Goal: Information Seeking & Learning: Learn about a topic

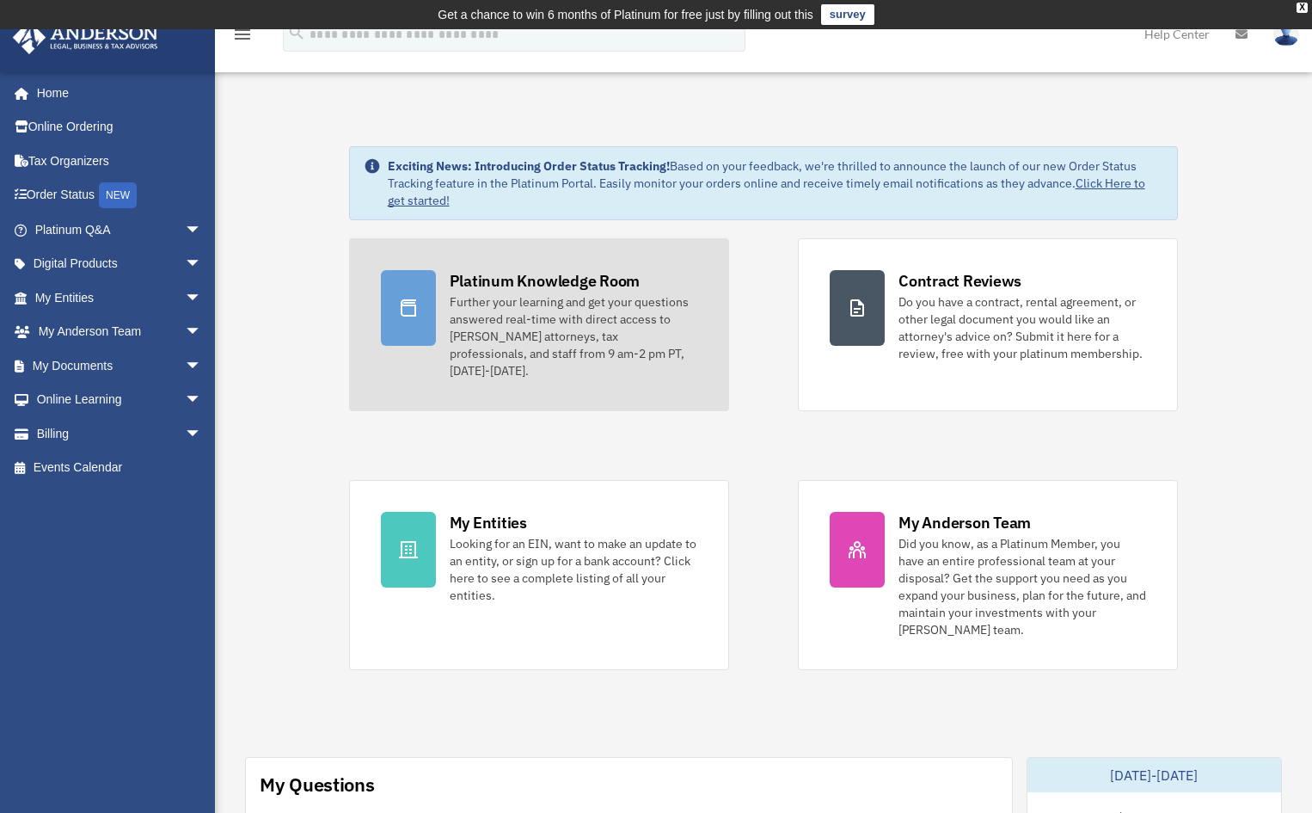
click at [556, 284] on div "Platinum Knowledge Room" at bounding box center [545, 280] width 191 height 21
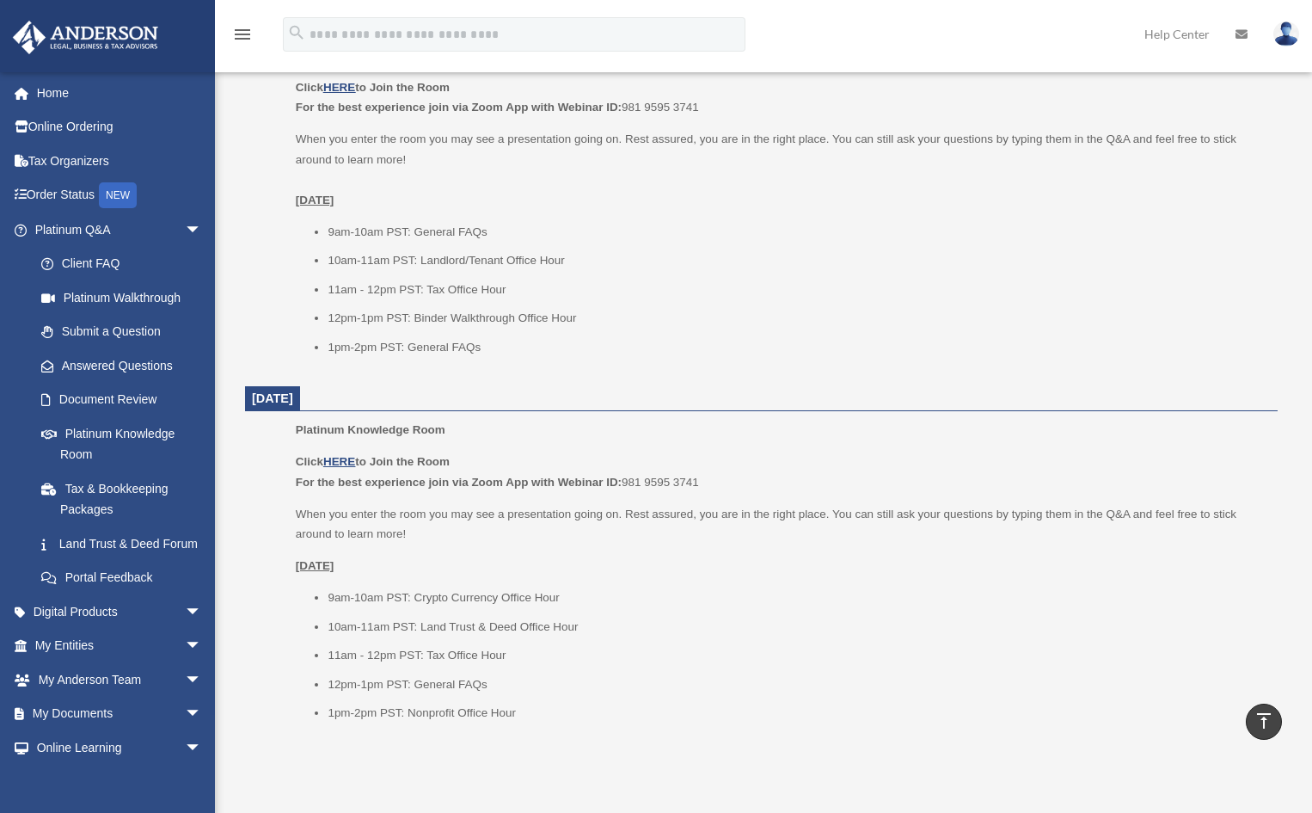
scroll to position [1978, 0]
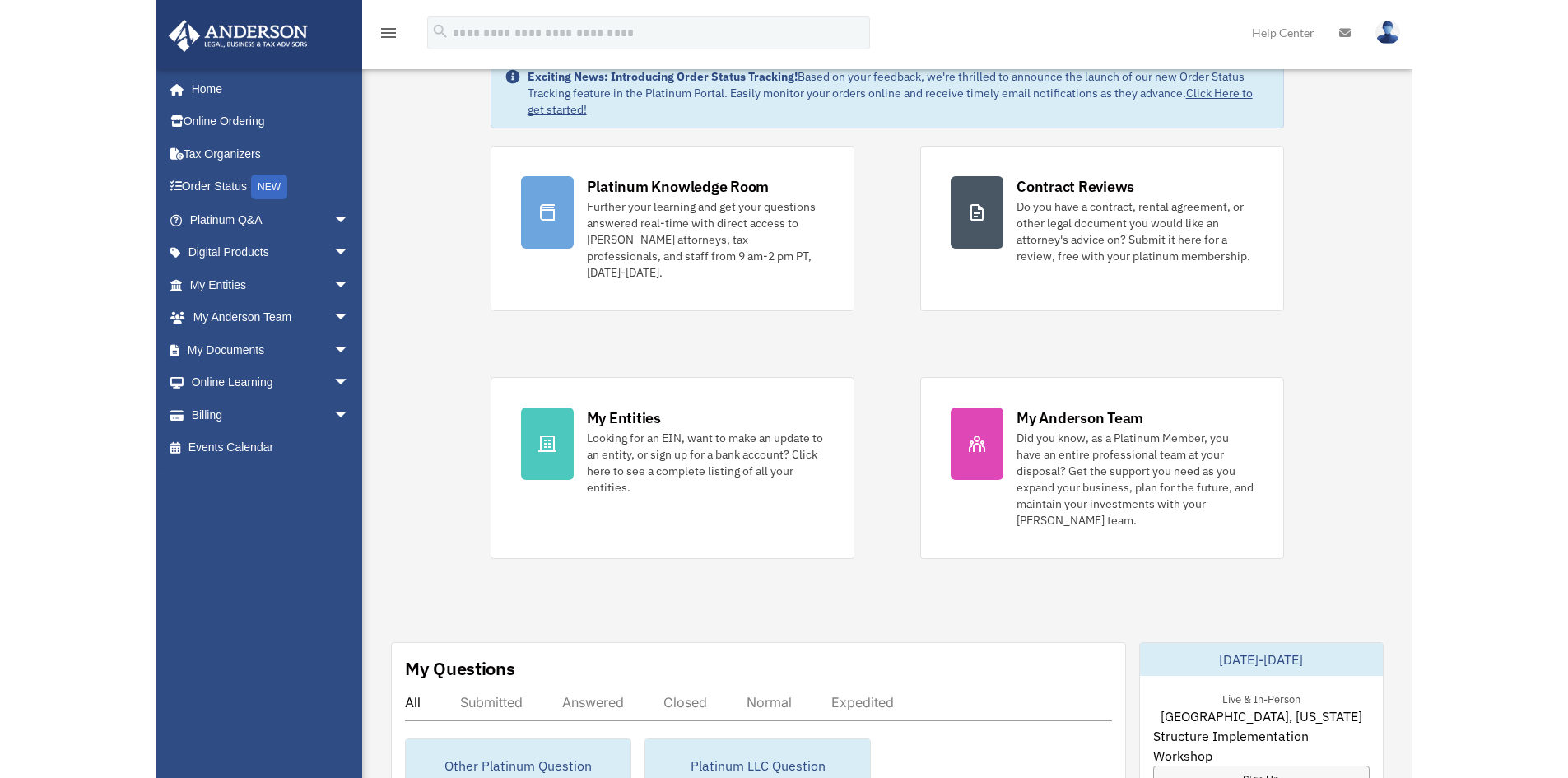
scroll to position [95, 0]
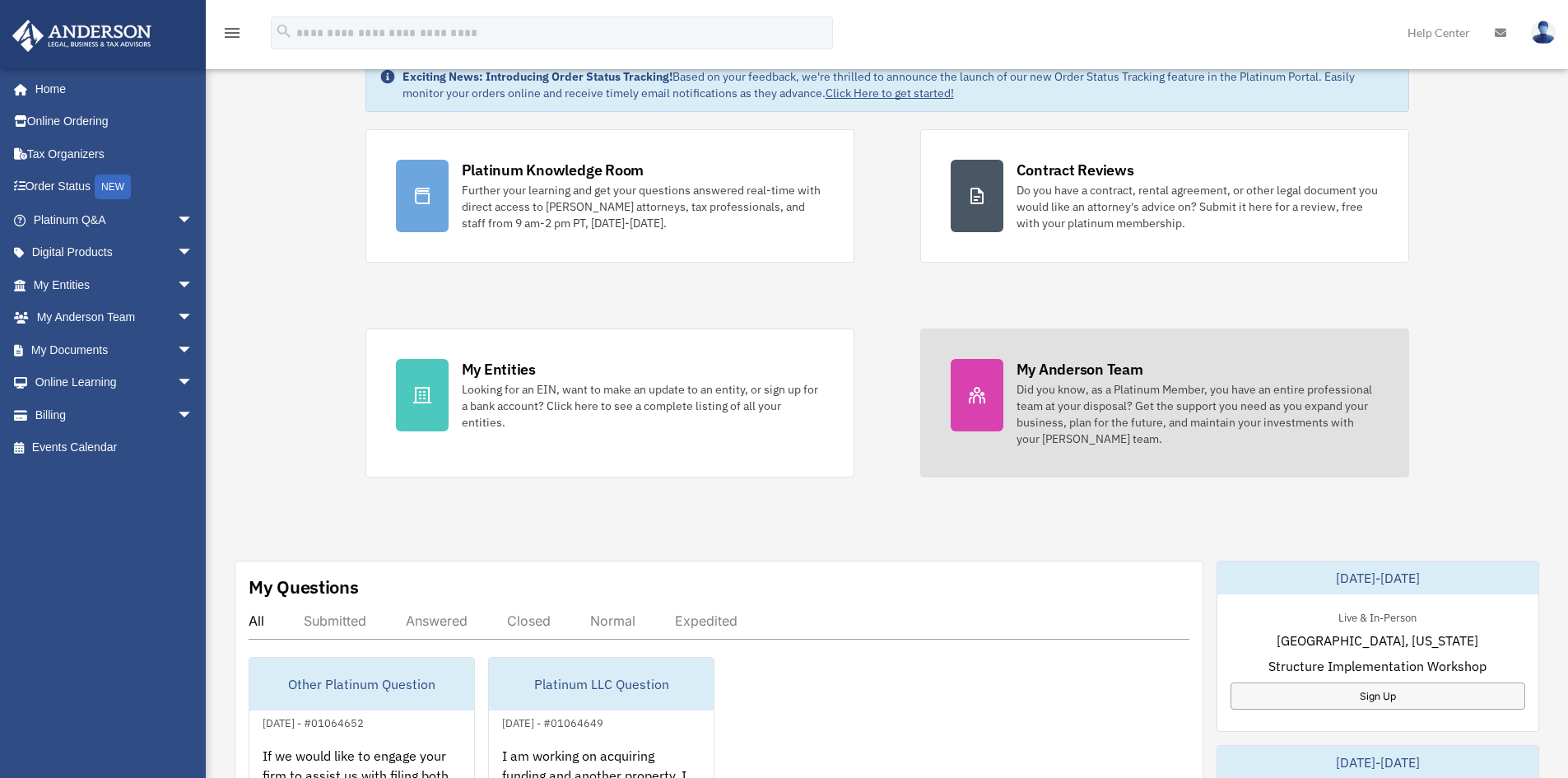
click at [1090, 409] on div "Did you know, as a Platinum Member, you have an entire professional team at you…" at bounding box center [1198, 413] width 362 height 66
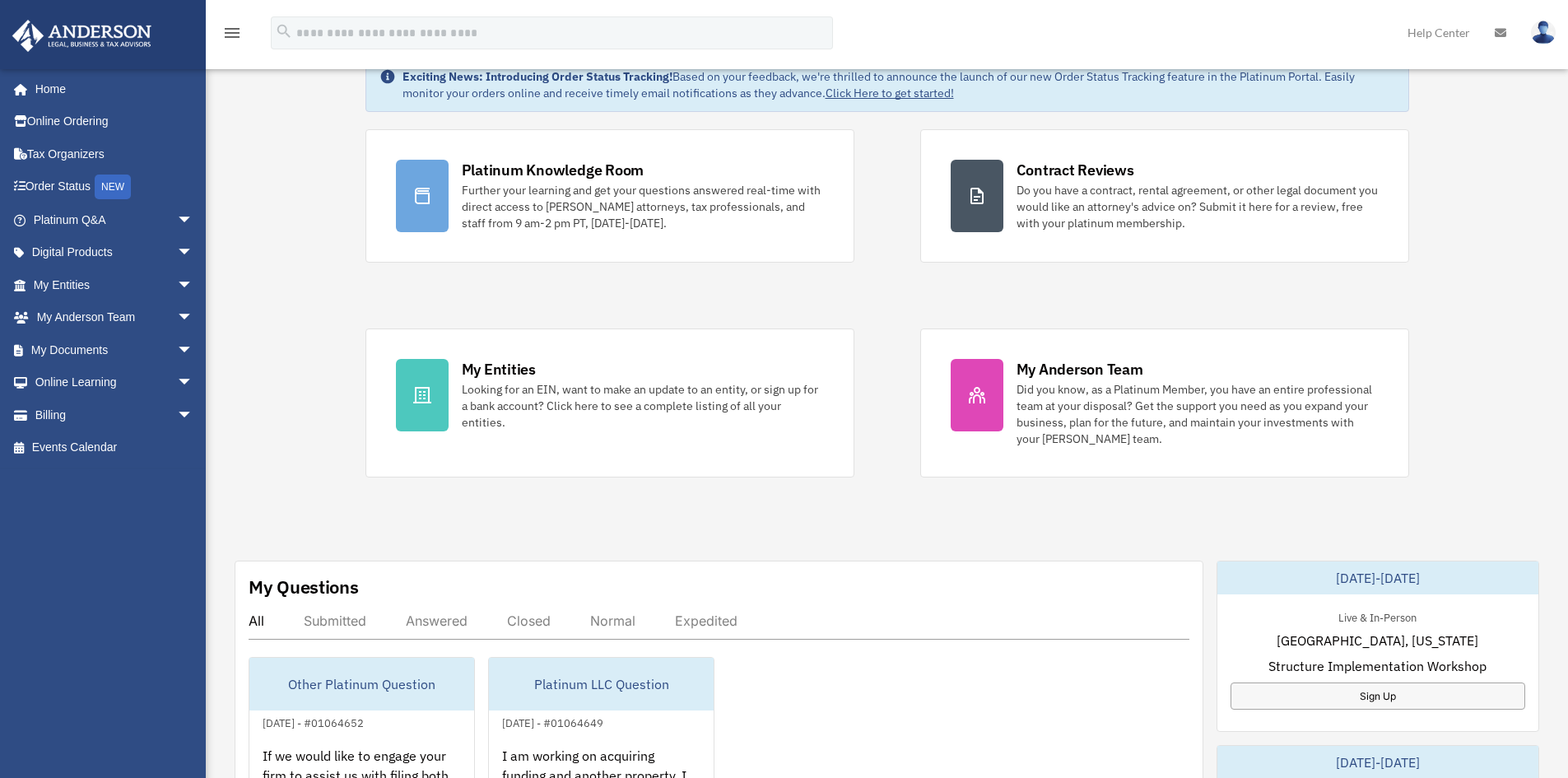
scroll to position [259, 0]
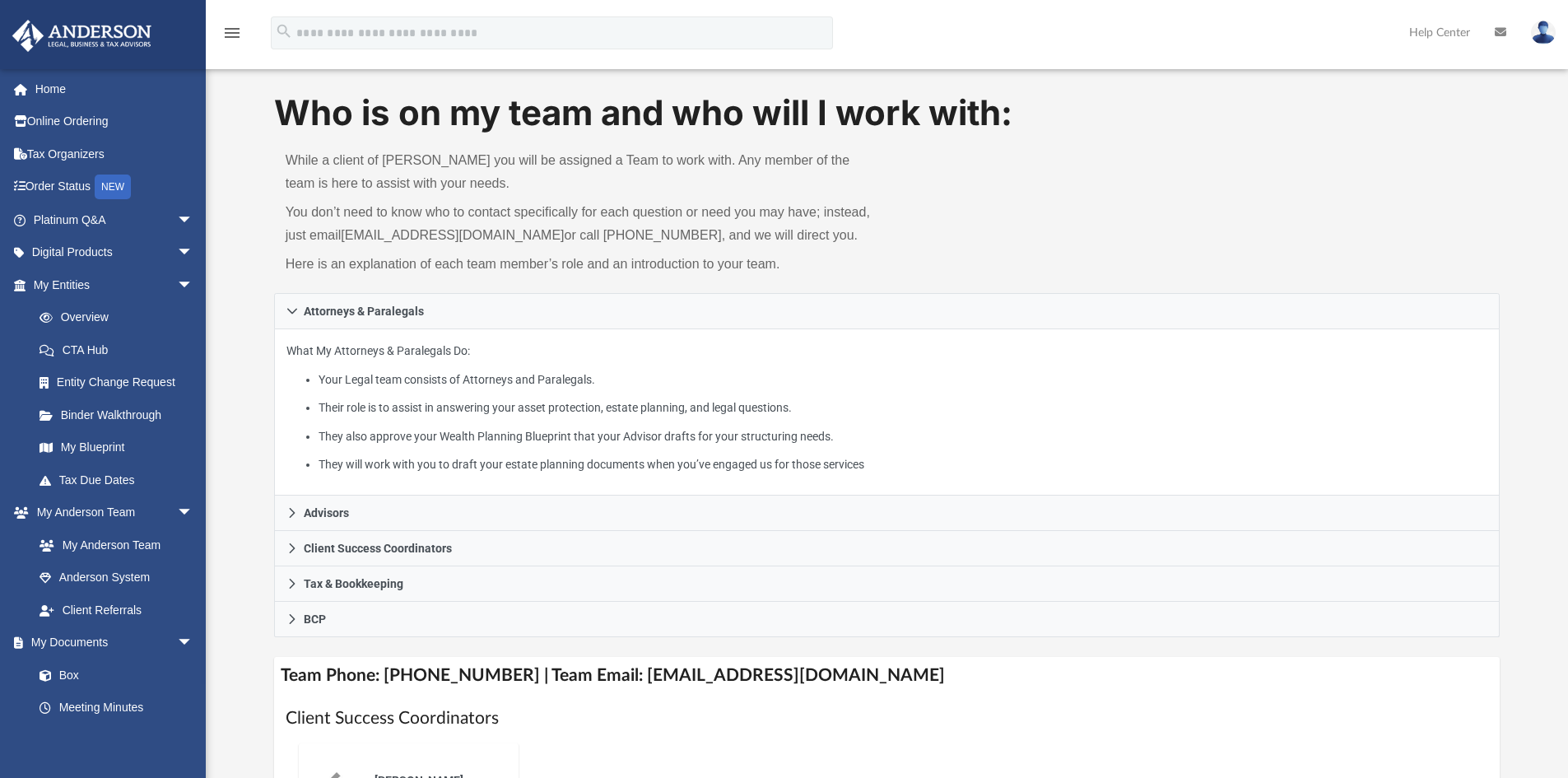
scroll to position [82, 0]
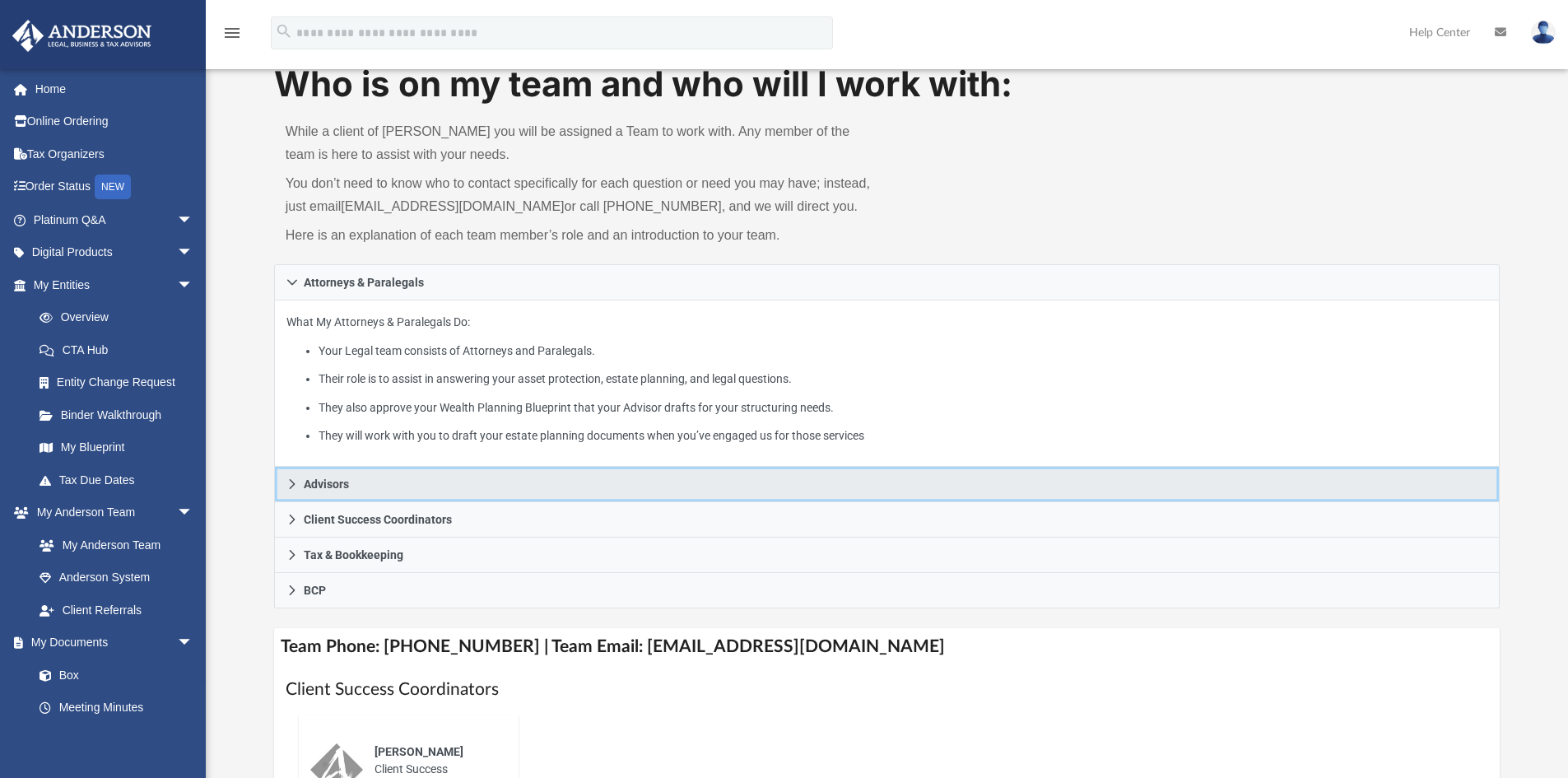
click at [288, 484] on icon at bounding box center [292, 484] width 11 height 11
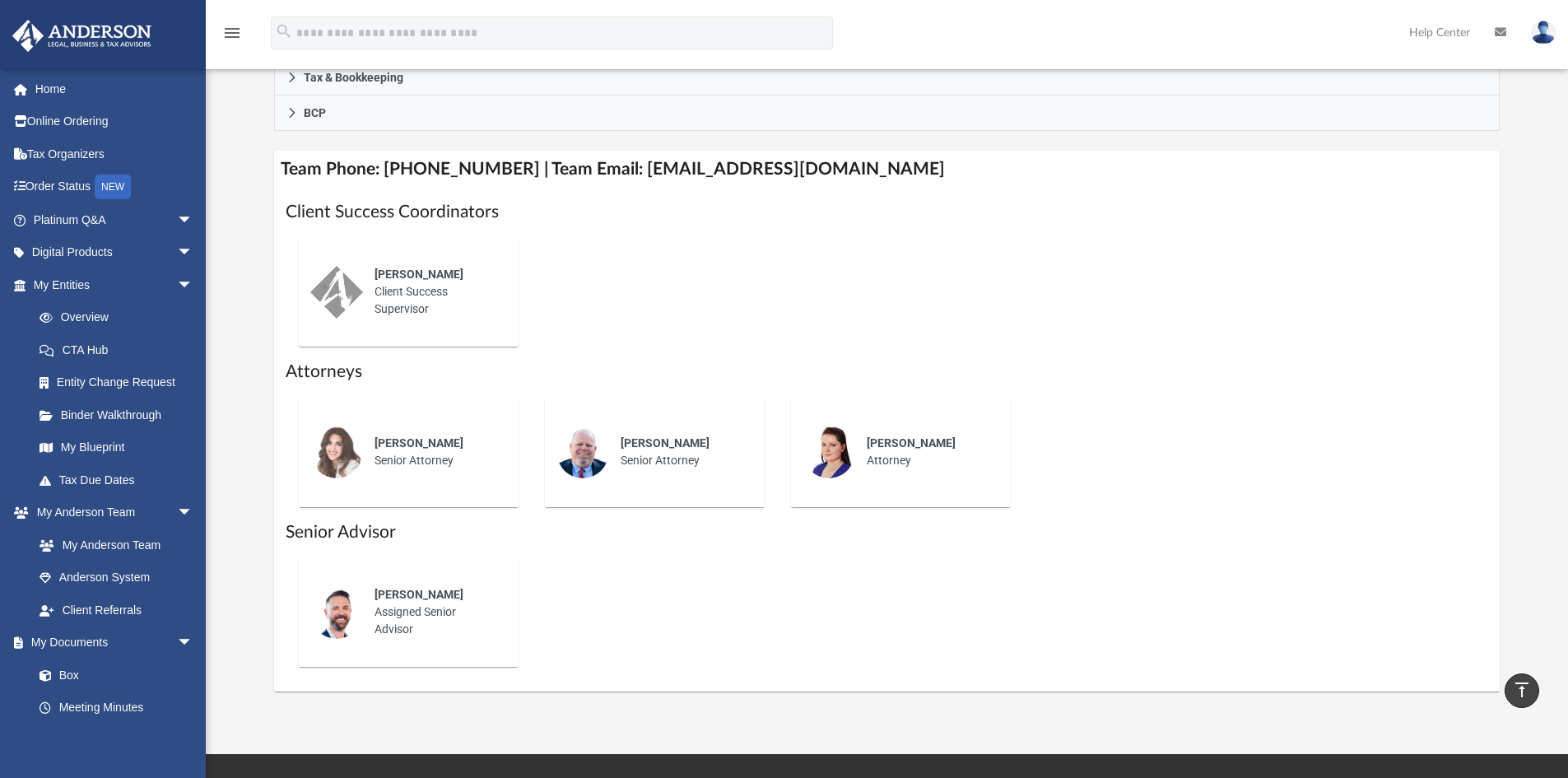
scroll to position [576, 0]
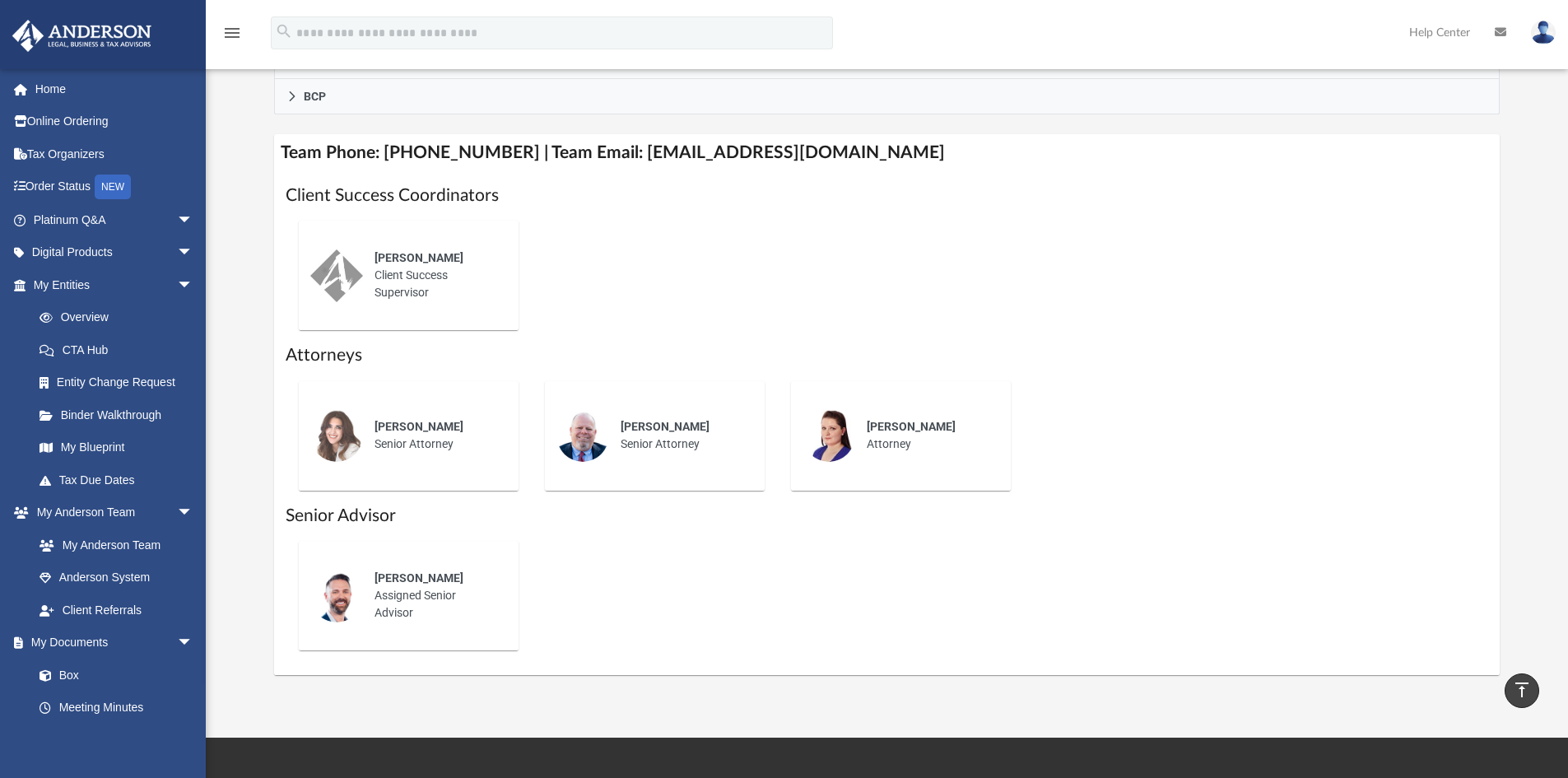
click at [428, 609] on div "Jacob Reide Assigned Senior Advisor" at bounding box center [435, 595] width 144 height 75
click at [428, 589] on div "Jacob Reide Assigned Senior Advisor" at bounding box center [435, 595] width 144 height 75
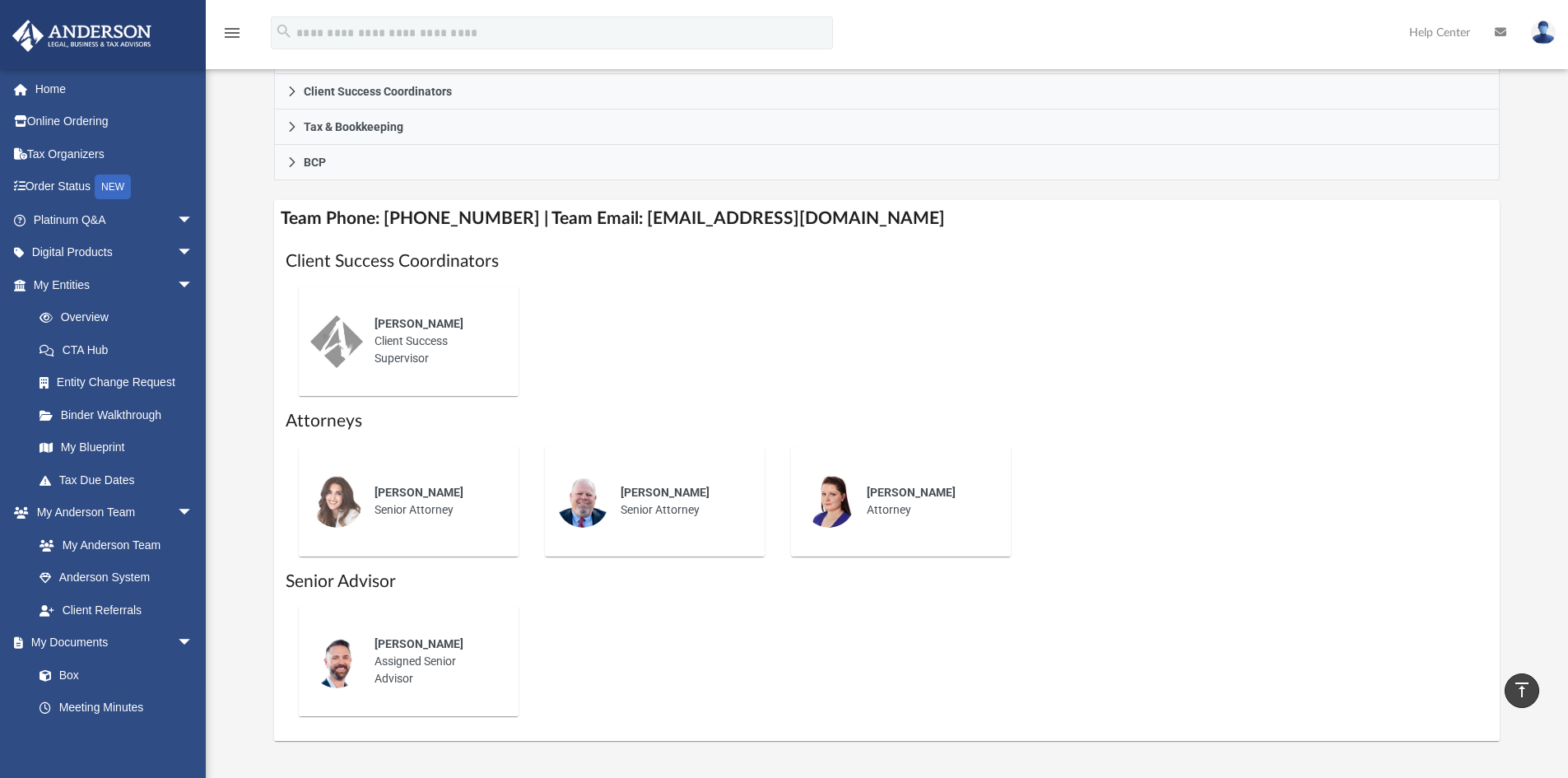
scroll to position [329, 0]
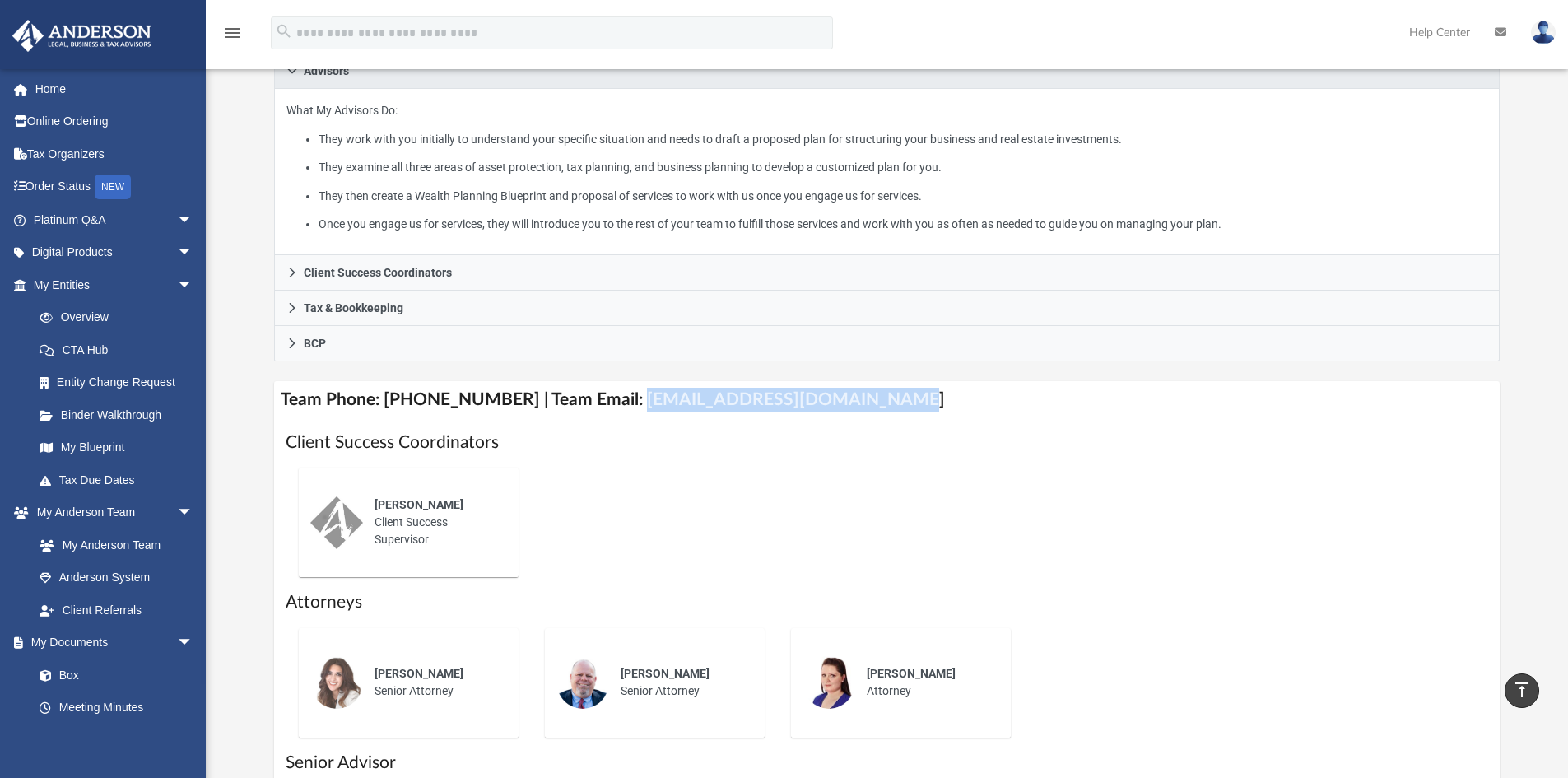
drag, startPoint x: 610, startPoint y: 400, endPoint x: 857, endPoint y: 416, distance: 247.5
click at [857, 416] on h4 "Team Phone: (725) 208-3133 | Team Email: myteam@andersonadvisors.com" at bounding box center [886, 399] width 1226 height 37
click at [177, 220] on span "arrow_drop_down" at bounding box center [193, 219] width 33 height 33
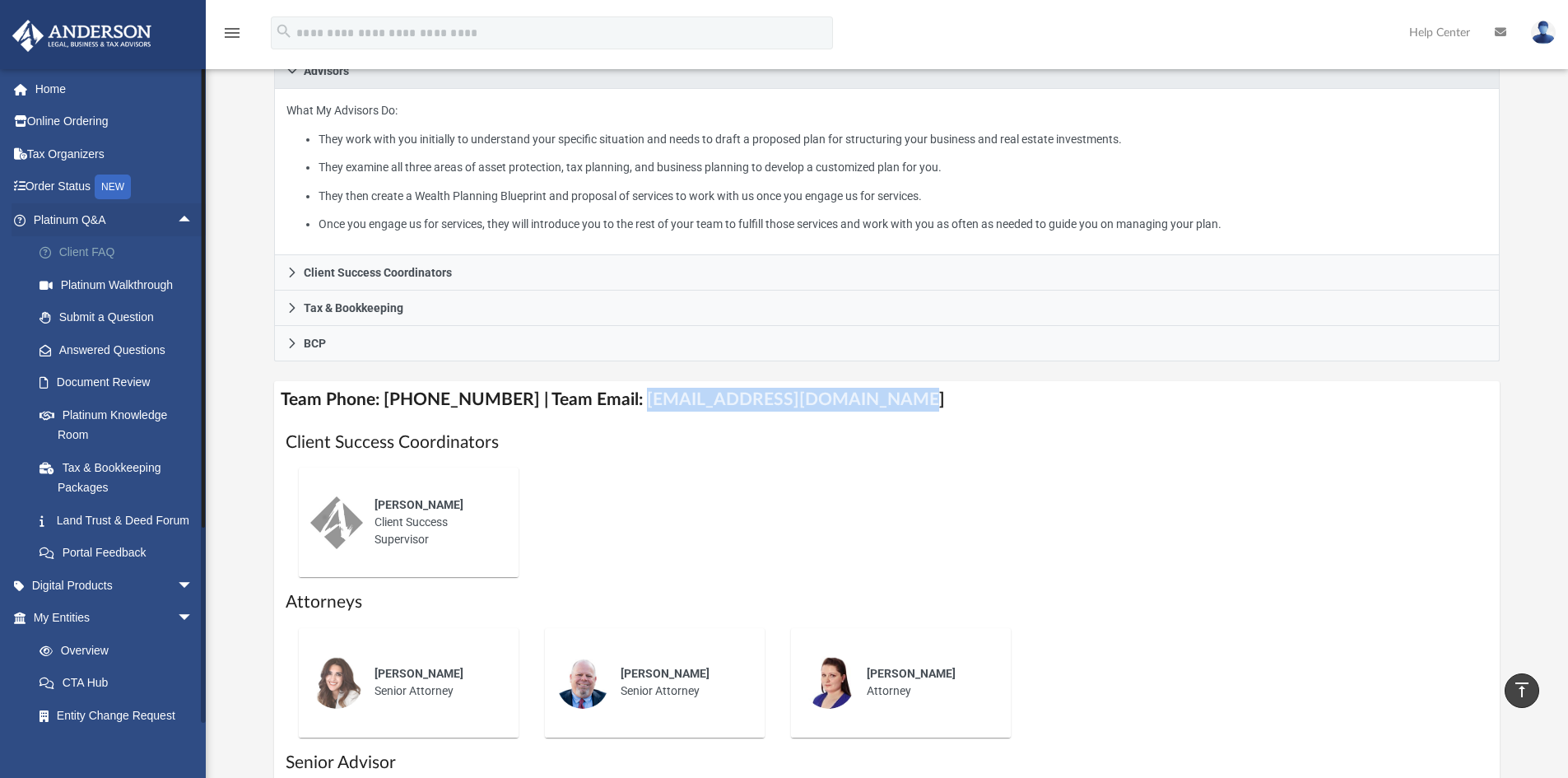
click at [103, 250] on link "Client FAQ" at bounding box center [121, 253] width 195 height 33
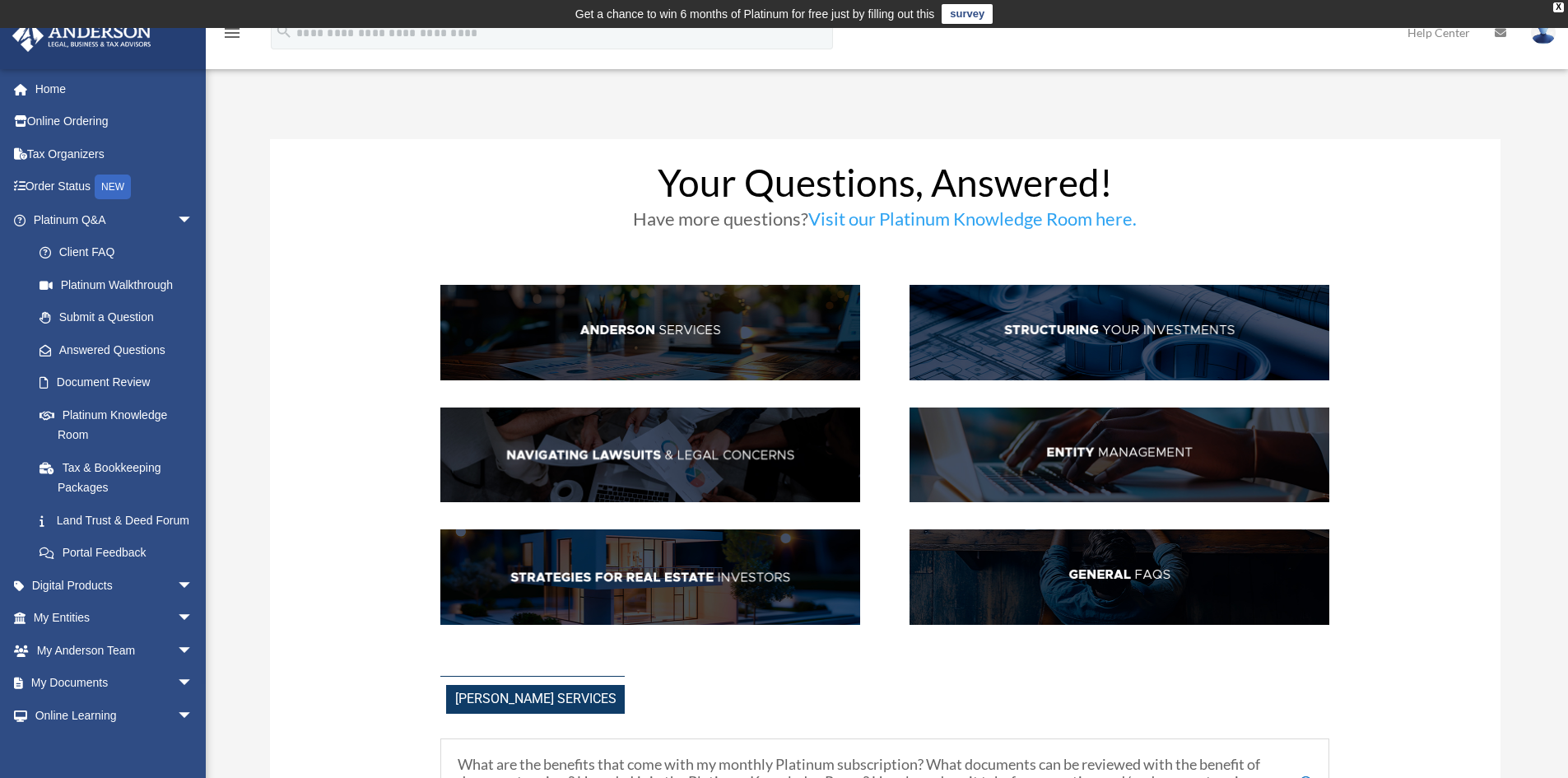
click at [1100, 332] on img at bounding box center [1119, 333] width 420 height 96
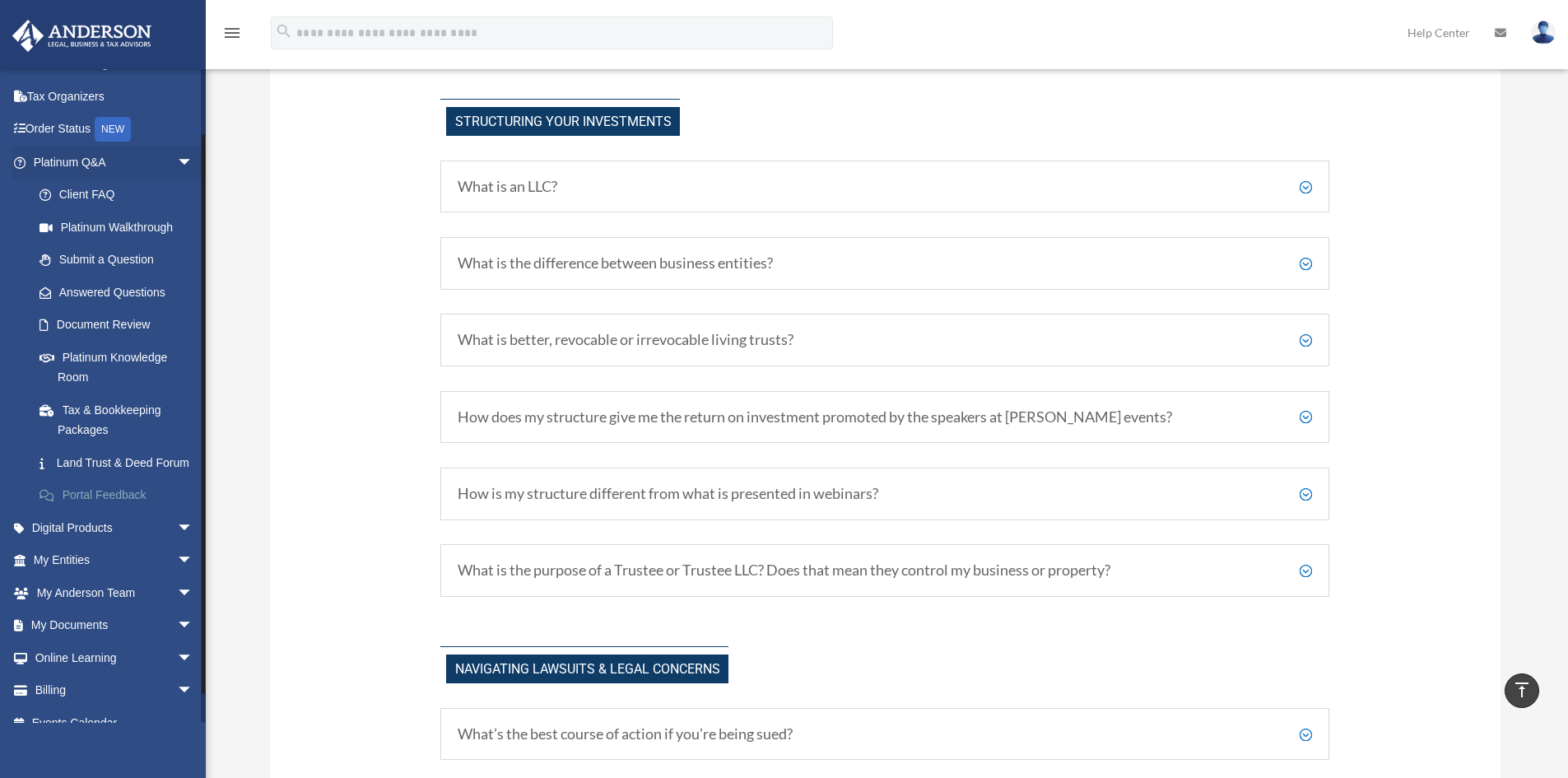
scroll to position [82, 0]
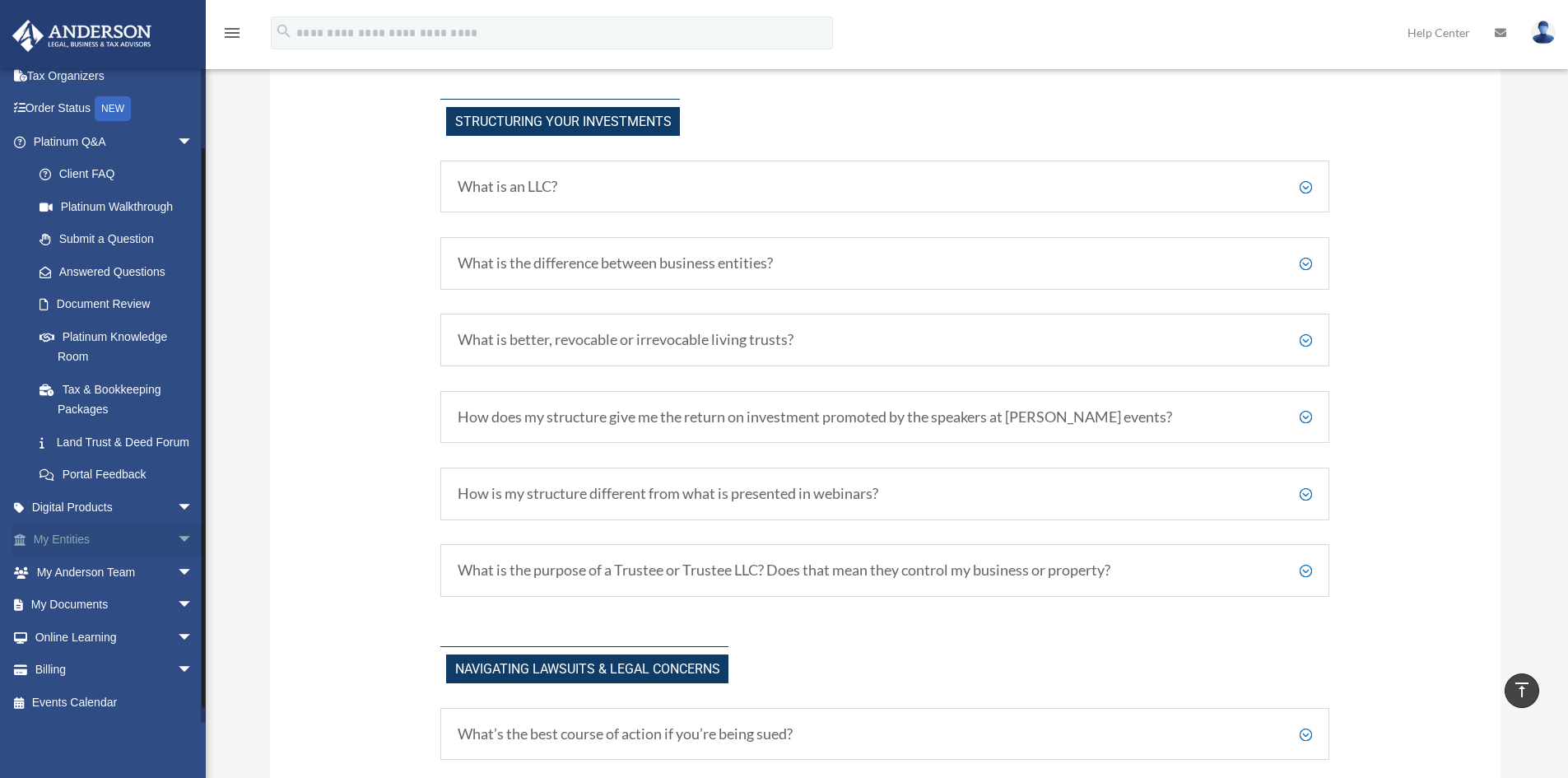
click at [177, 553] on span "arrow_drop_down" at bounding box center [193, 540] width 33 height 33
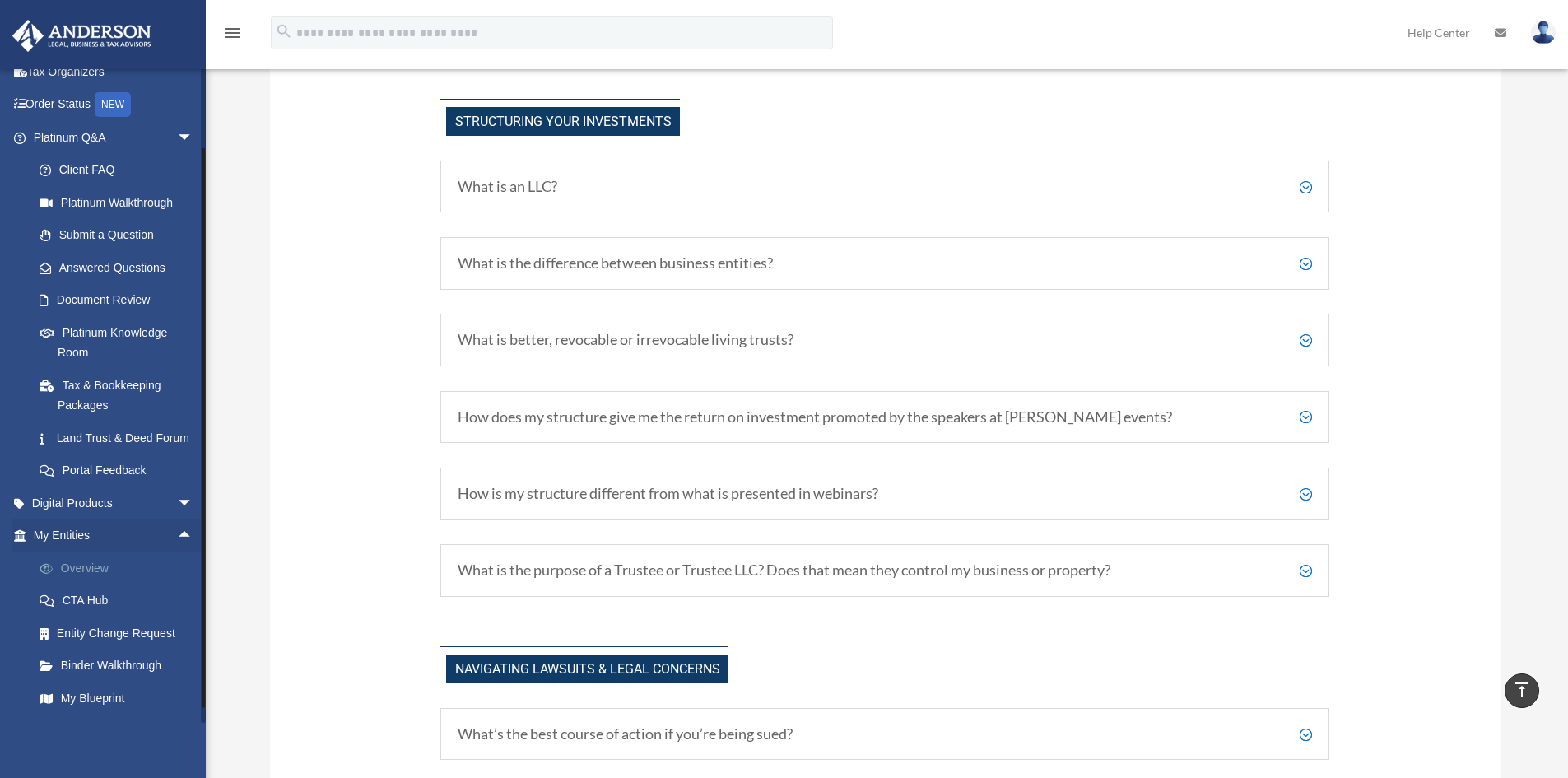
click at [101, 585] on link "Overview" at bounding box center [121, 567] width 195 height 33
